Goal: Book appointment/travel/reservation

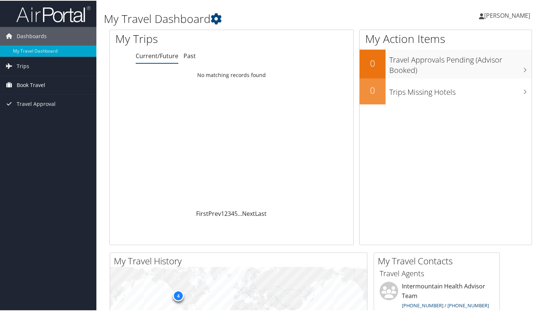
click at [28, 84] on span "Book Travel" at bounding box center [31, 84] width 29 height 19
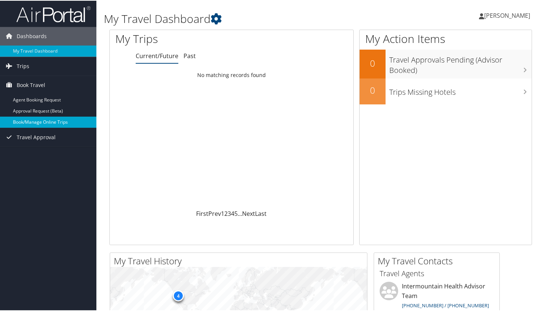
click at [56, 126] on link "Book/Manage Online Trips" at bounding box center [48, 121] width 96 height 11
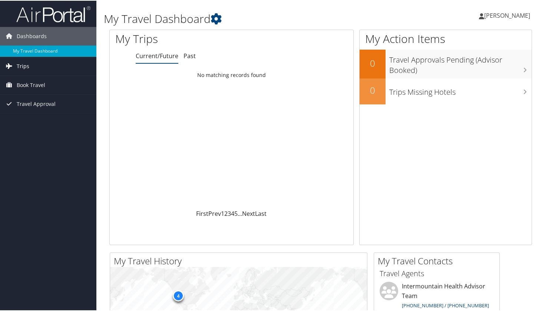
click at [22, 64] on span "Trips" at bounding box center [23, 65] width 13 height 19
click at [37, 120] on span "Book Travel" at bounding box center [31, 118] width 29 height 19
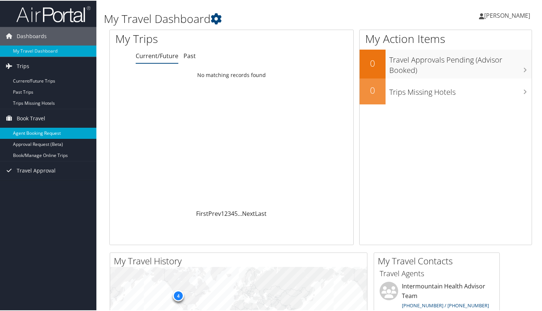
click at [39, 132] on link "Agent Booking Request" at bounding box center [48, 132] width 96 height 11
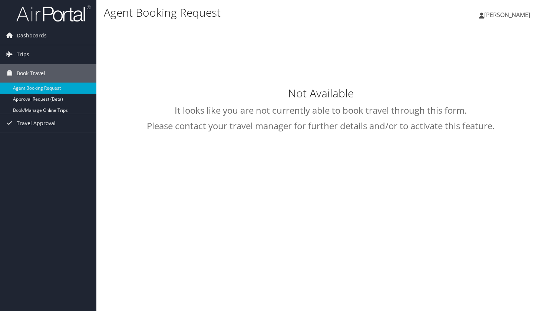
select select "[EMAIL_ADDRESS][DOMAIN_NAME]"
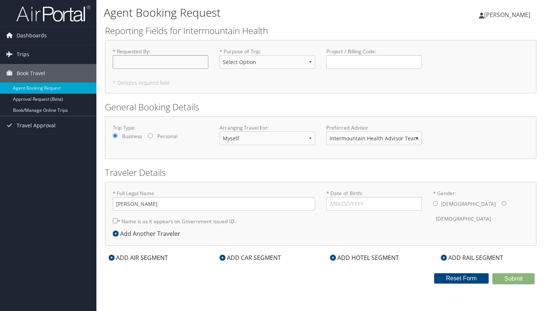
click at [170, 66] on input "* Requested By : Required" at bounding box center [161, 62] width 96 height 14
select select "Business"
click at [175, 66] on input "* Requested By : Required" at bounding box center [161, 62] width 96 height 14
type input "[PERSON_NAME]"
type input "04/29/1994"
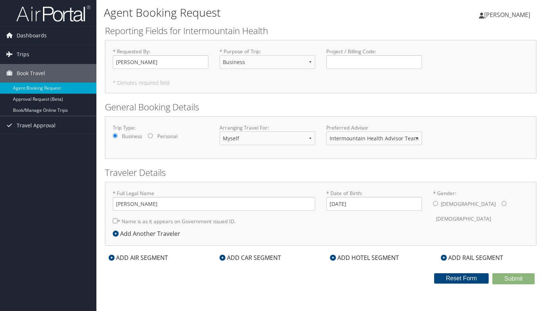
click at [463, 203] on div "Male Female" at bounding box center [481, 211] width 96 height 29
click at [501, 205] on input "* Gender: Male Female" at bounding box center [503, 203] width 5 height 5
radio input "true"
click at [377, 255] on div "ADD HOTEL SEGMENT" at bounding box center [364, 257] width 76 height 9
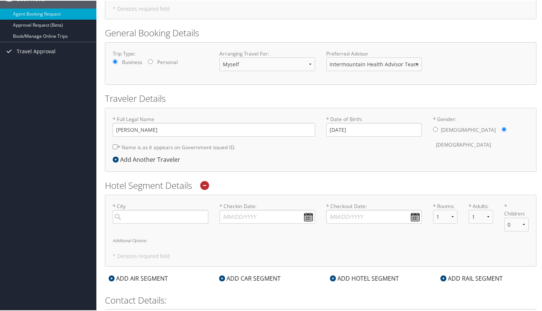
scroll to position [76, 0]
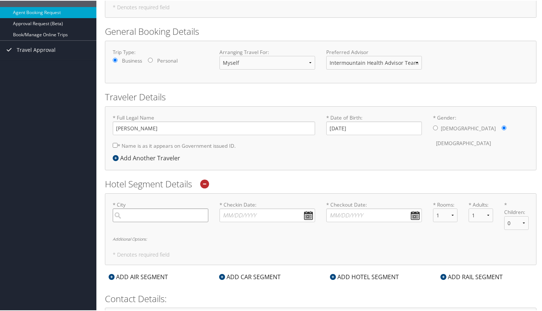
click at [177, 216] on input "search" at bounding box center [161, 215] width 96 height 14
click at [158, 233] on div "Elko (EKO NV)" at bounding box center [162, 230] width 86 height 10
click at [158, 222] on input "elko" at bounding box center [161, 215] width 96 height 14
type input "Elko"
click at [258, 214] on input "* Checkin Date: Dates must be valid" at bounding box center [267, 215] width 96 height 14
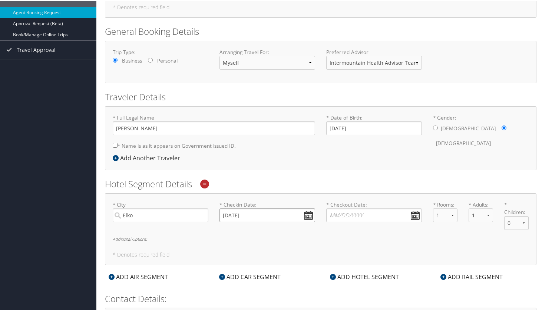
type input "09/12/2025"
click at [342, 215] on input "* Checkout Date: Dates must be valid" at bounding box center [374, 215] width 96 height 14
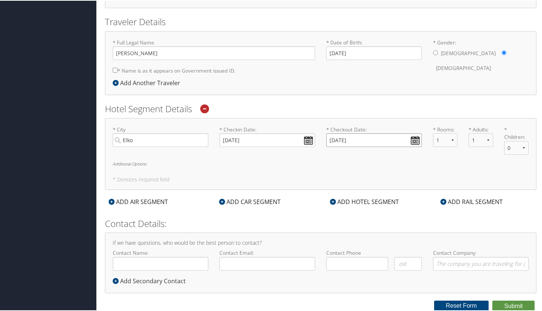
scroll to position [150, 0]
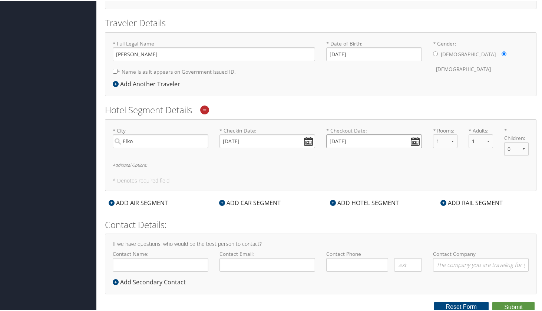
type input "09/13/2025"
type input "Kelcey"
type input "(775) 217-9512"
click at [521, 306] on button "Submit" at bounding box center [513, 306] width 42 height 11
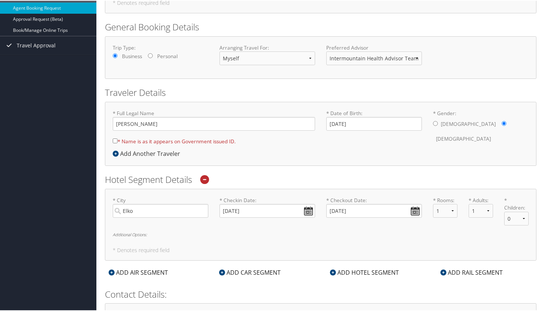
scroll to position [70, 0]
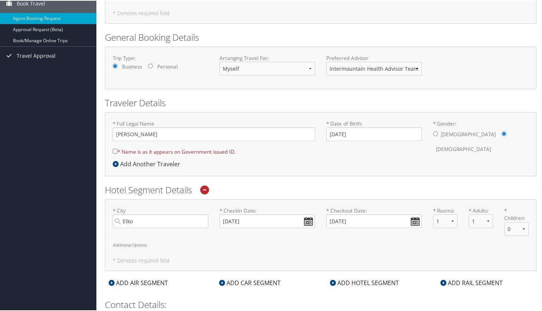
click at [116, 150] on input "* Name is as it appears on Government issued ID." at bounding box center [115, 150] width 5 height 5
checkbox input "true"
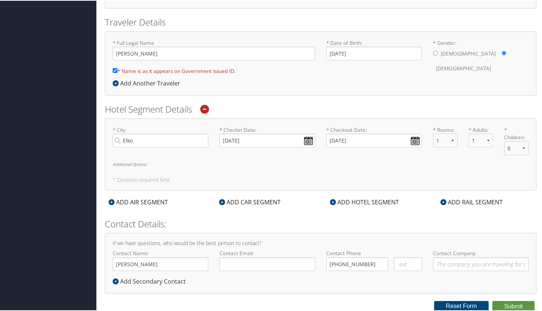
scroll to position [150, 0]
click at [506, 307] on button "Submit" at bounding box center [513, 306] width 42 height 11
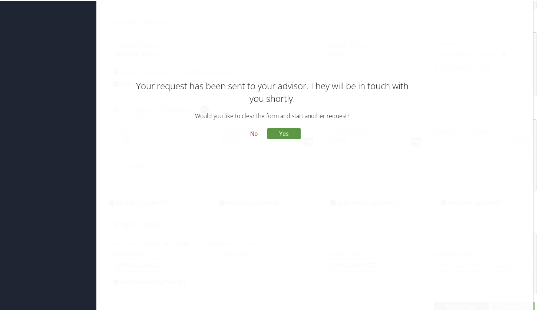
click at [256, 133] on button "No" at bounding box center [253, 133] width 19 height 13
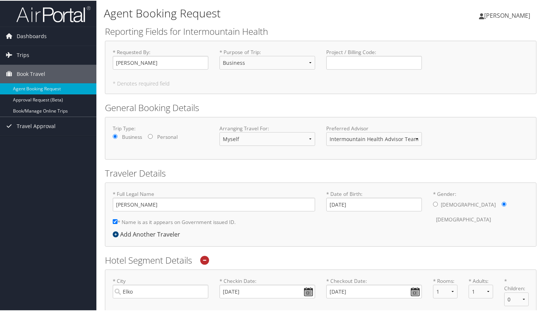
scroll to position [0, 0]
